Goal: Transaction & Acquisition: Purchase product/service

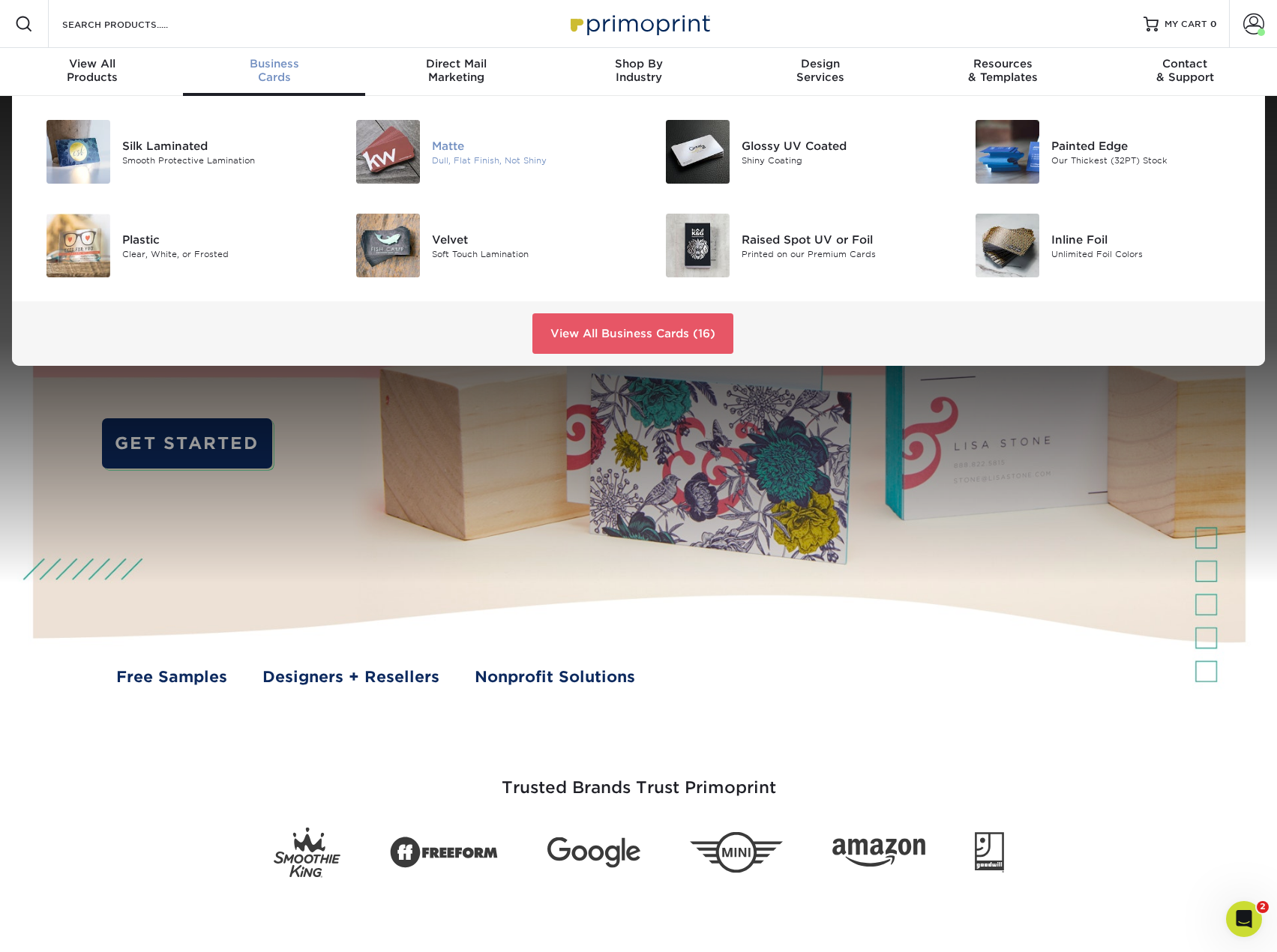
click at [448, 151] on div "Matte" at bounding box center [529, 145] width 195 height 17
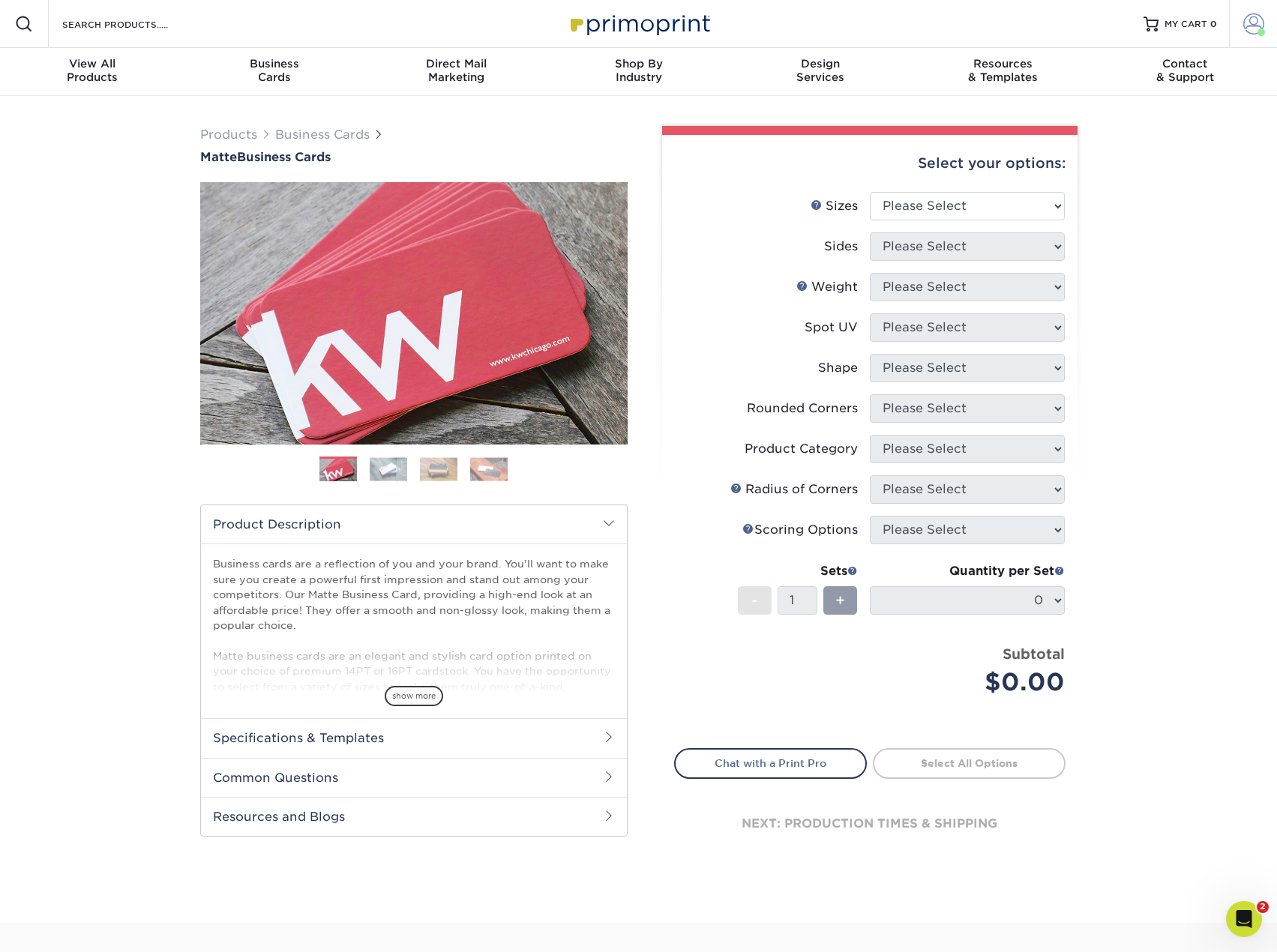
click at [1247, 20] on span at bounding box center [1254, 23] width 21 height 21
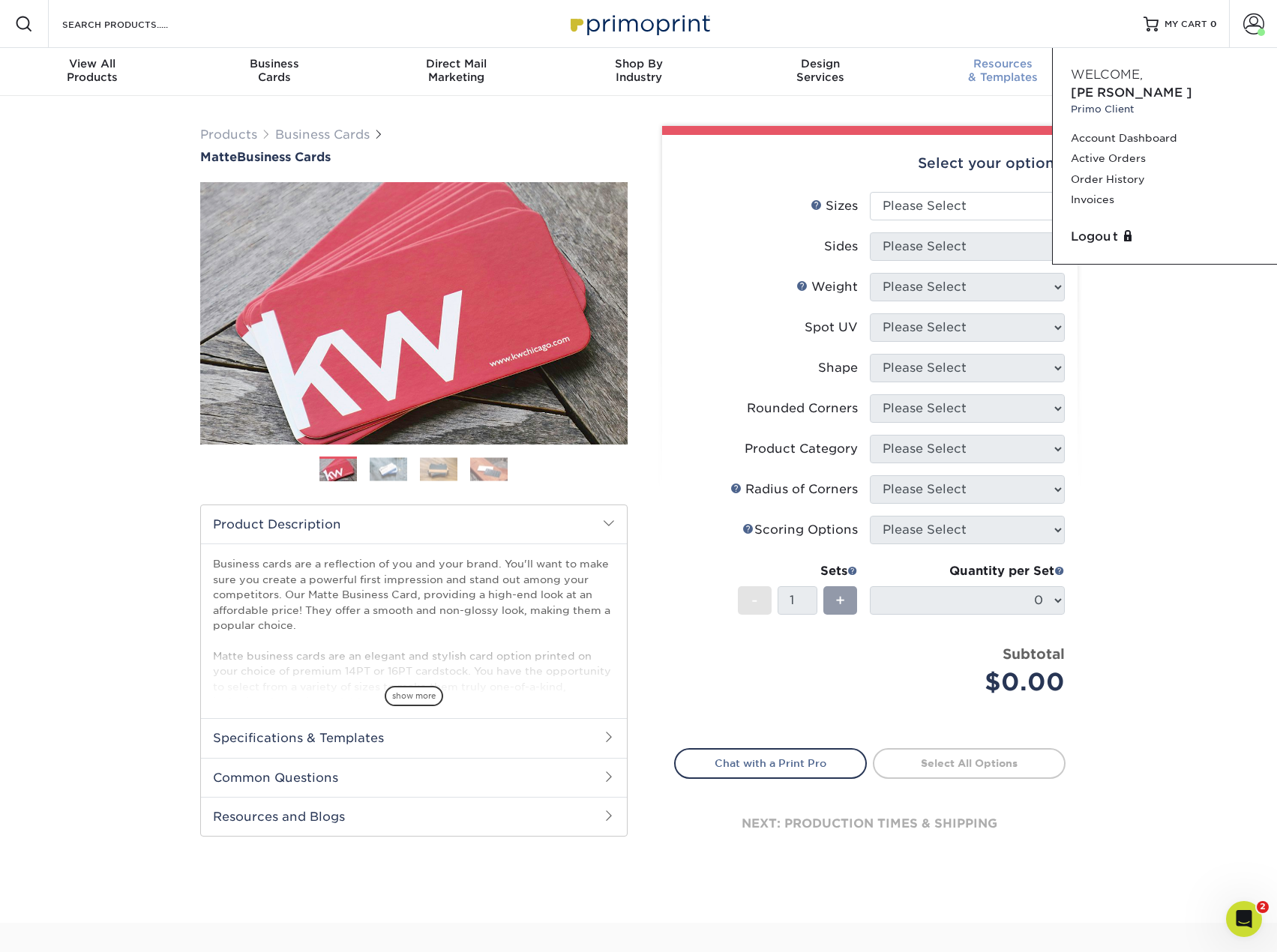
click at [912, 80] on div "Resources & Templates" at bounding box center [1002, 71] width 182 height 27
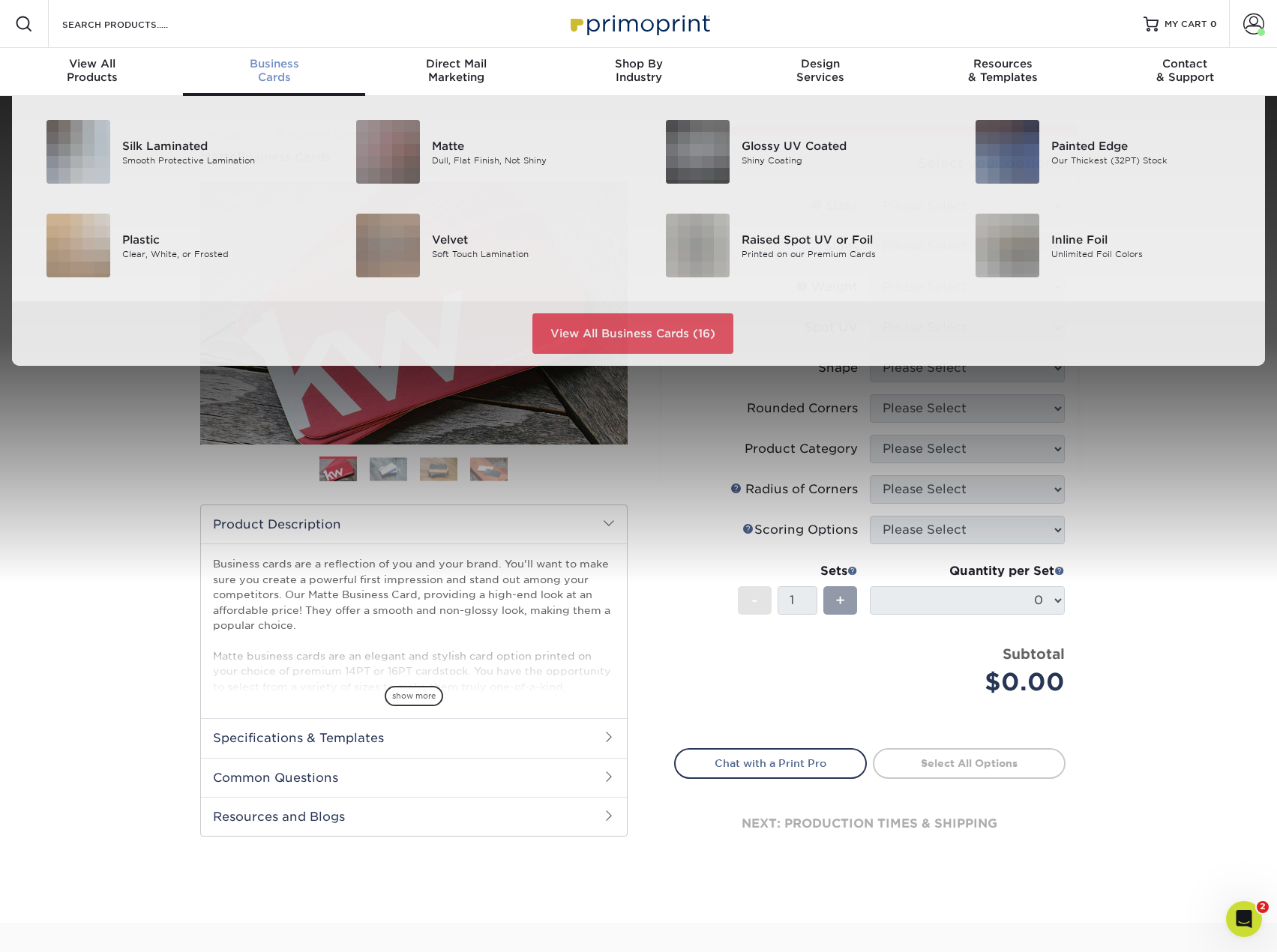
click at [281, 73] on div "Business Cards" at bounding box center [273, 71] width 182 height 27
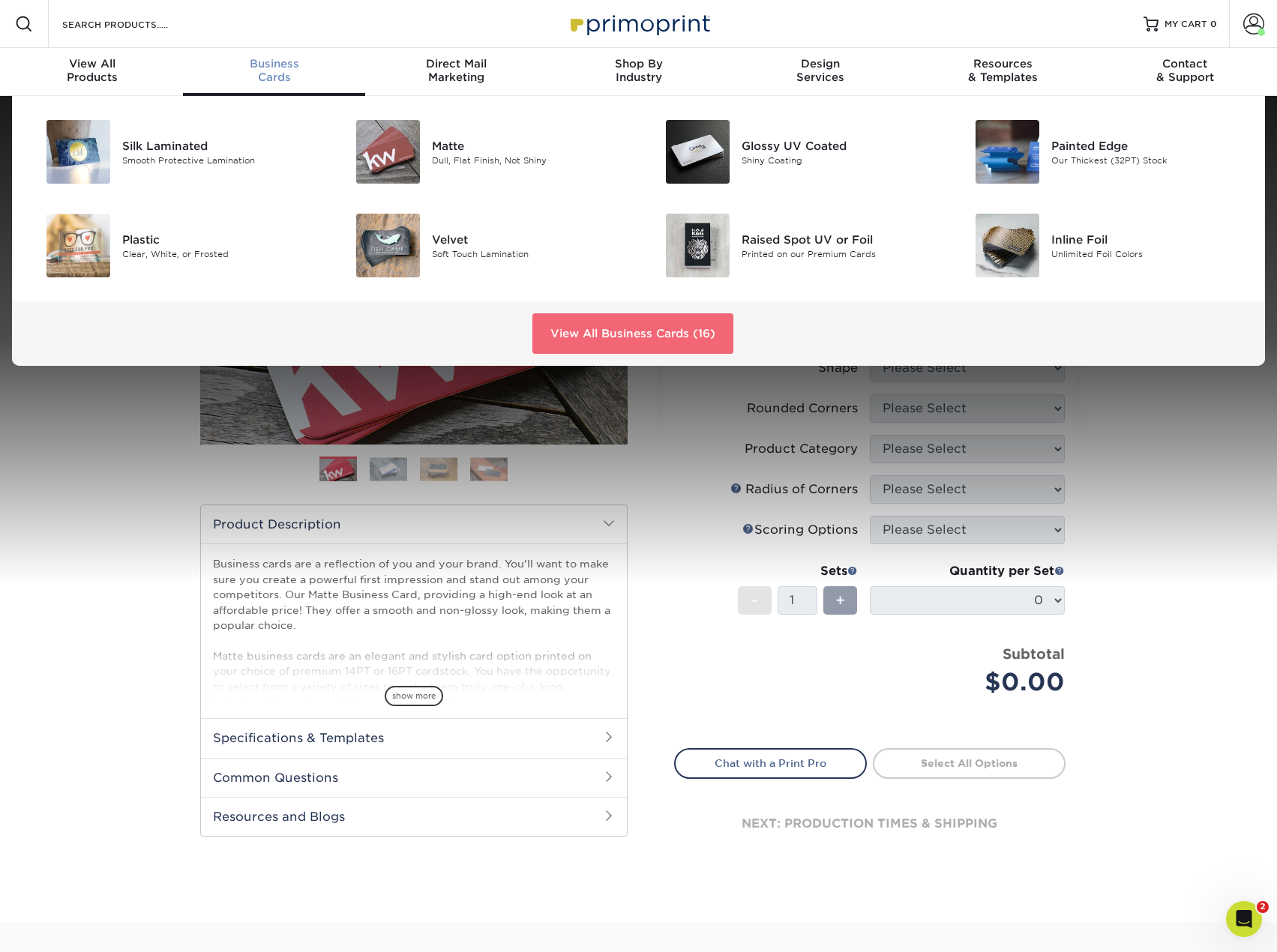
click at [673, 334] on link "View All Business Cards (16)" at bounding box center [633, 334] width 201 height 41
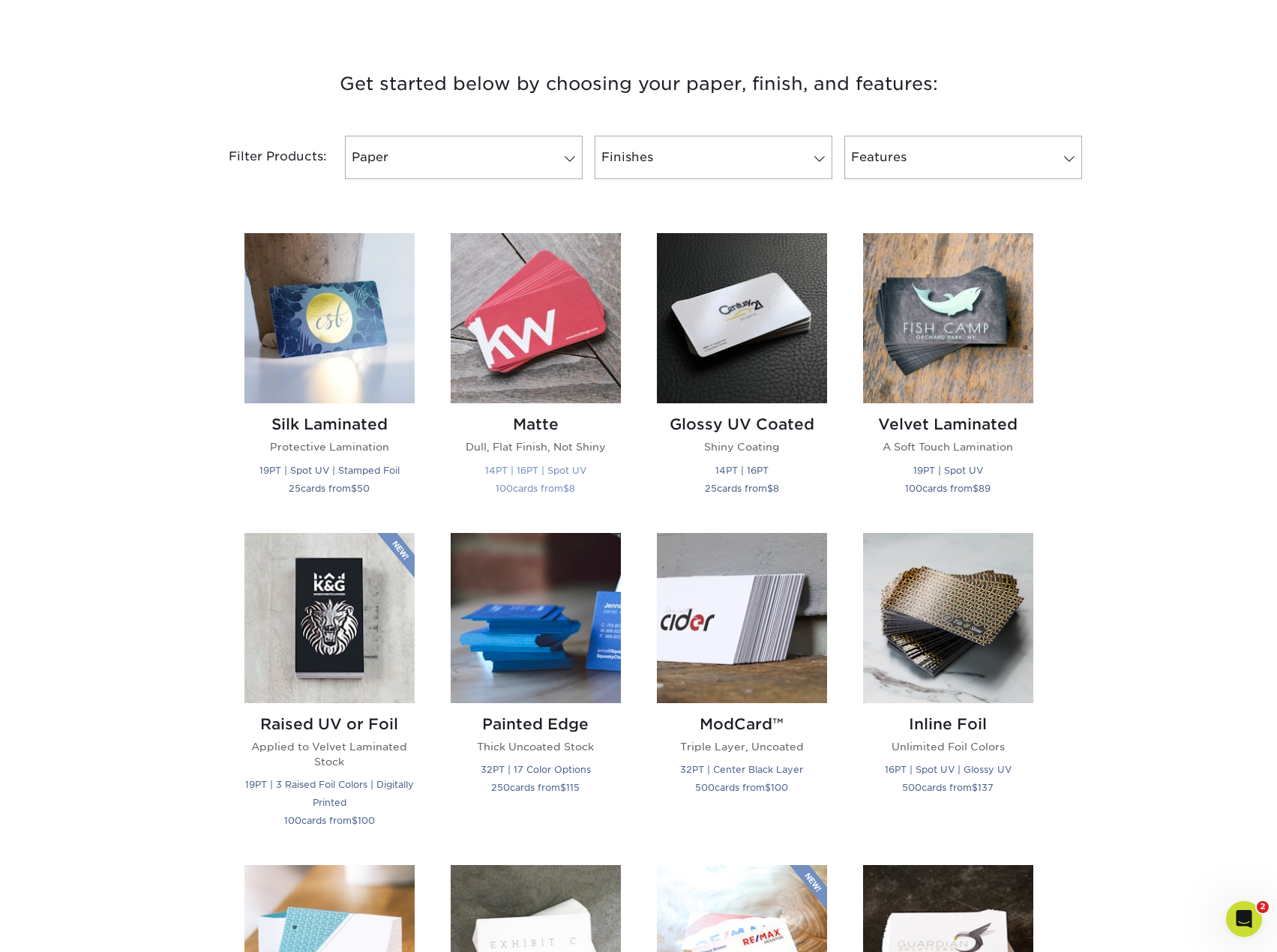
click at [543, 388] on img at bounding box center [536, 318] width 170 height 170
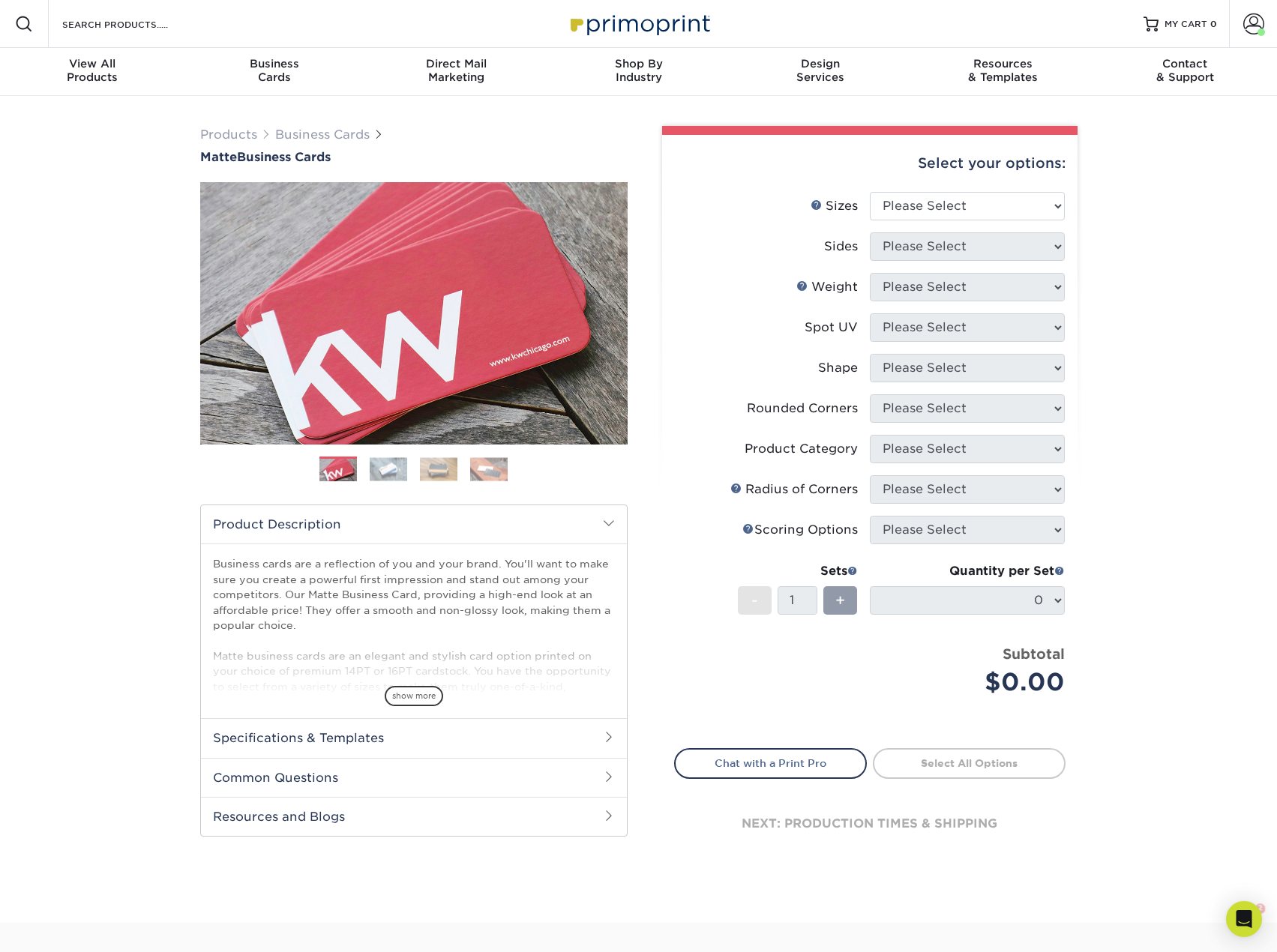
click at [609, 740] on span at bounding box center [609, 737] width 12 height 12
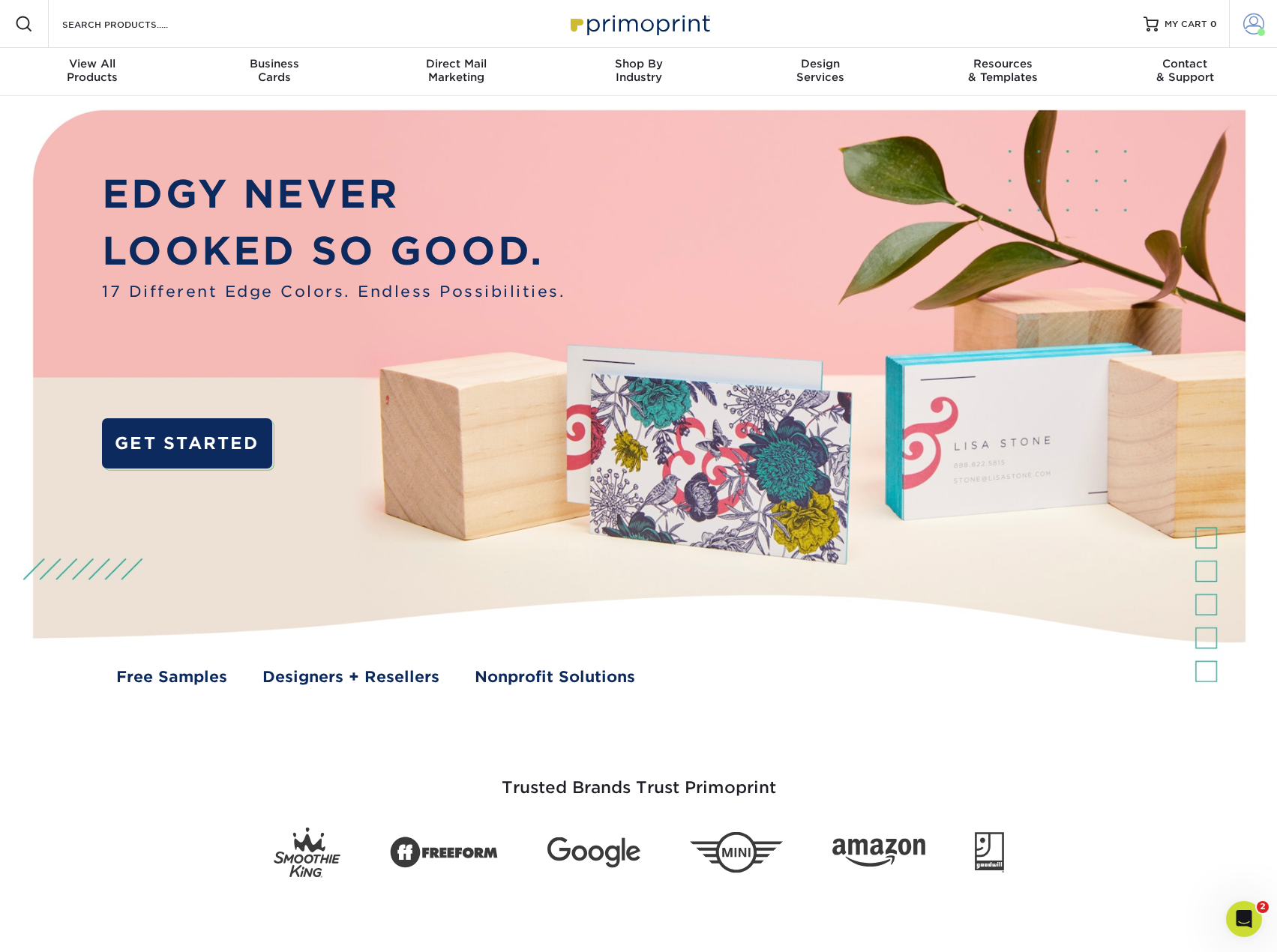
click at [1245, 16] on span at bounding box center [1254, 23] width 21 height 21
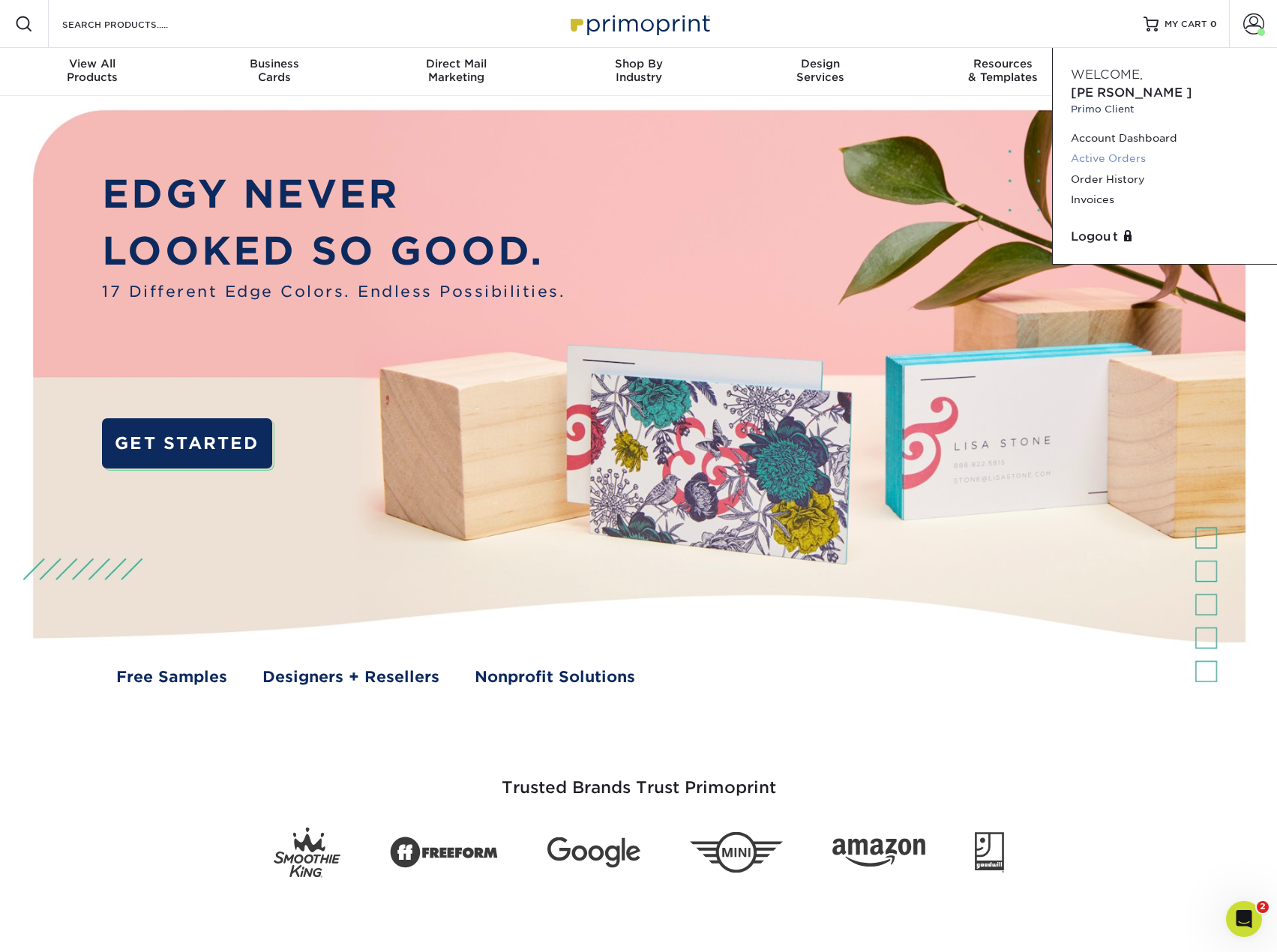
click at [1101, 149] on link "Active Orders" at bounding box center [1165, 159] width 188 height 20
